Goal: Task Accomplishment & Management: Manage account settings

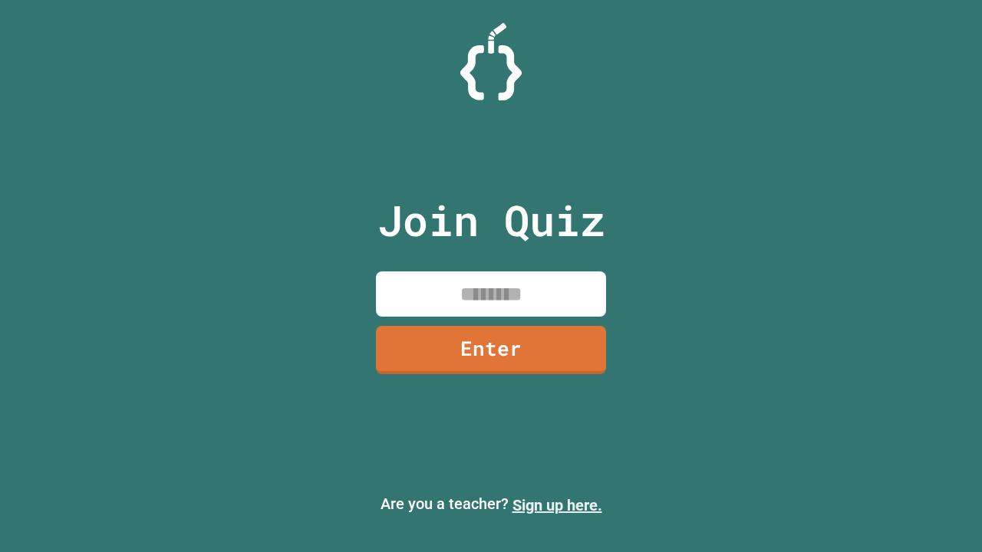
click at [557, 505] on link "Sign up here." at bounding box center [557, 505] width 90 height 18
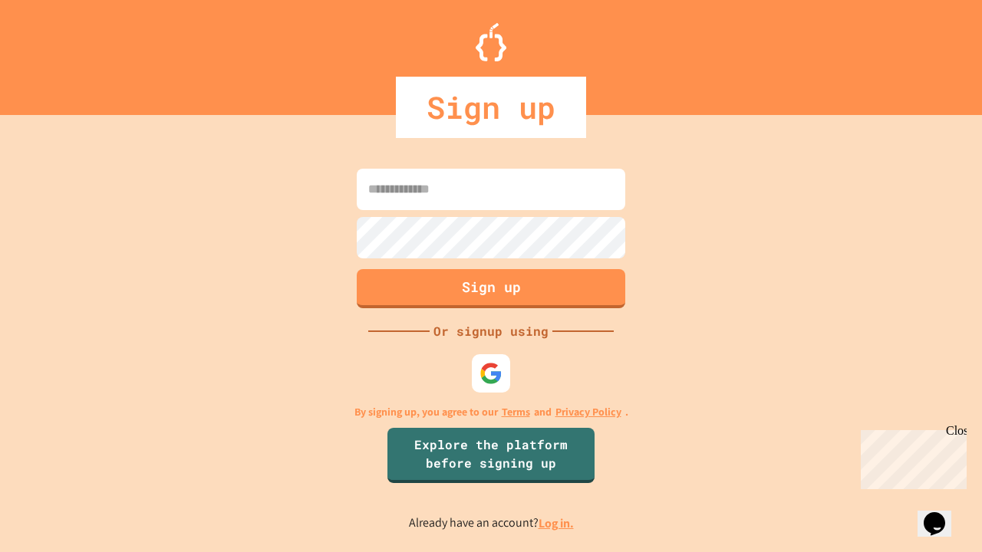
click at [557, 523] on link "Log in." at bounding box center [555, 523] width 35 height 16
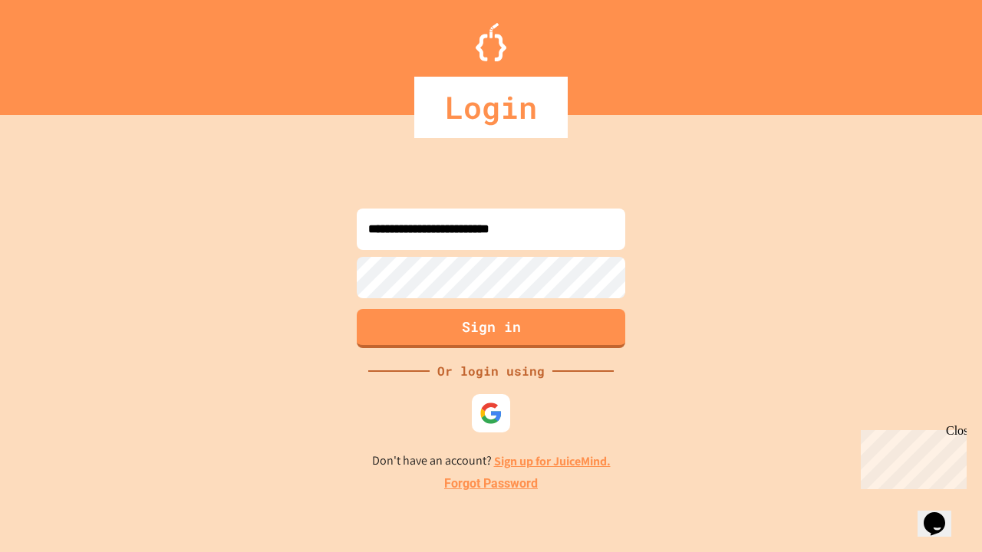
type input "**********"
